Goal: Information Seeking & Learning: Find specific fact

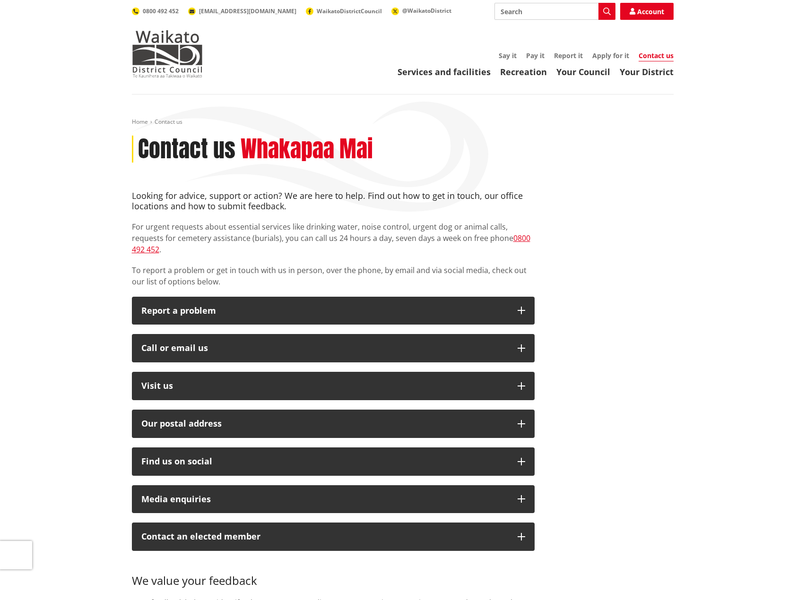
click at [539, 11] on input "Search" at bounding box center [554, 11] width 121 height 17
type input "micro chip fpr dogs"
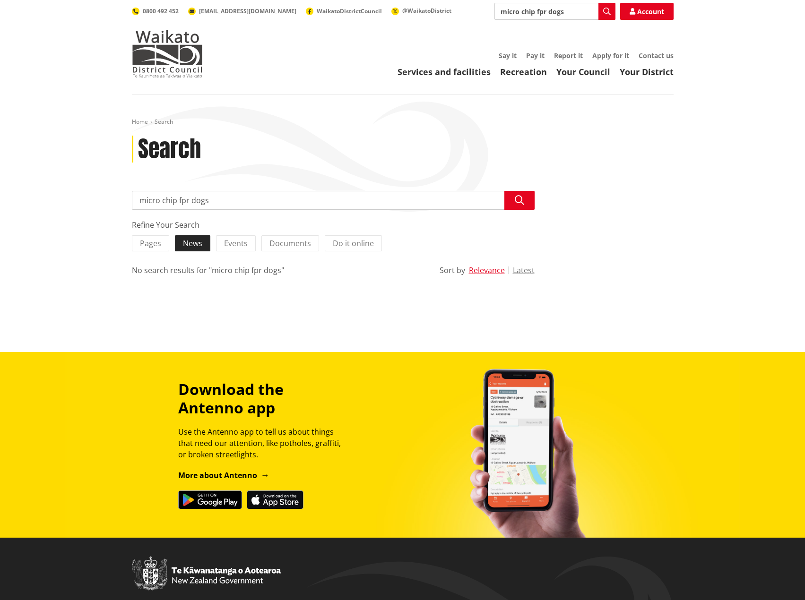
click at [184, 243] on span "News" at bounding box center [192, 243] width 19 height 10
click at [0, 0] on input "News" at bounding box center [0, 0] width 0 height 0
click at [243, 244] on span "Events" at bounding box center [244, 243] width 24 height 10
click at [0, 0] on input "Events" at bounding box center [0, 0] width 0 height 0
click at [614, 16] on button "Search" at bounding box center [606, 11] width 17 height 17
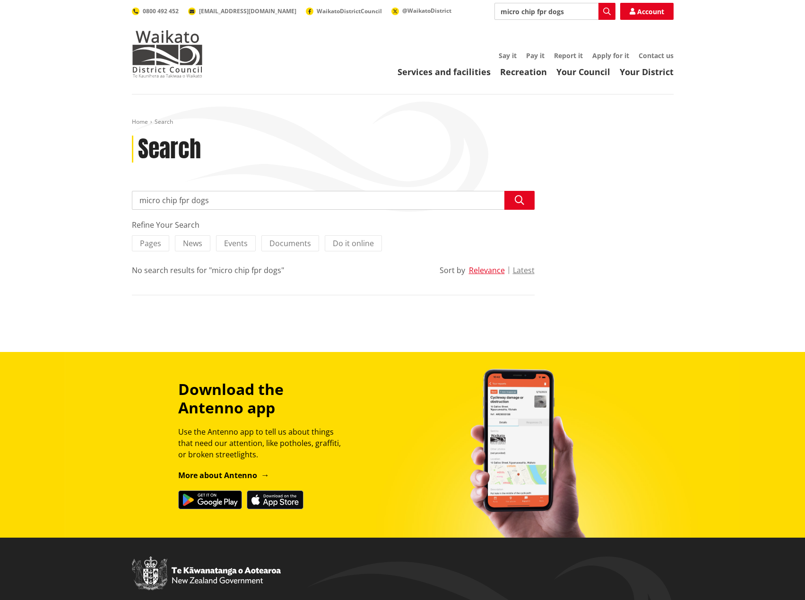
click at [582, 9] on input "micro chip fpr dogs" at bounding box center [554, 11] width 121 height 17
drag, startPoint x: 586, startPoint y: 9, endPoint x: 412, endPoint y: 5, distance: 173.9
click at [412, 5] on div "Search micro chip fpr dogs Search Account 0800 492 452 [EMAIL_ADDRESS][DOMAIN_N…" at bounding box center [403, 11] width 542 height 17
click at [585, 9] on input "micro chip fpr dogs" at bounding box center [554, 11] width 121 height 17
click at [317, 11] on span "WaikatoDistrictCouncil" at bounding box center [349, 11] width 65 height 8
